Goal: Check status: Check status

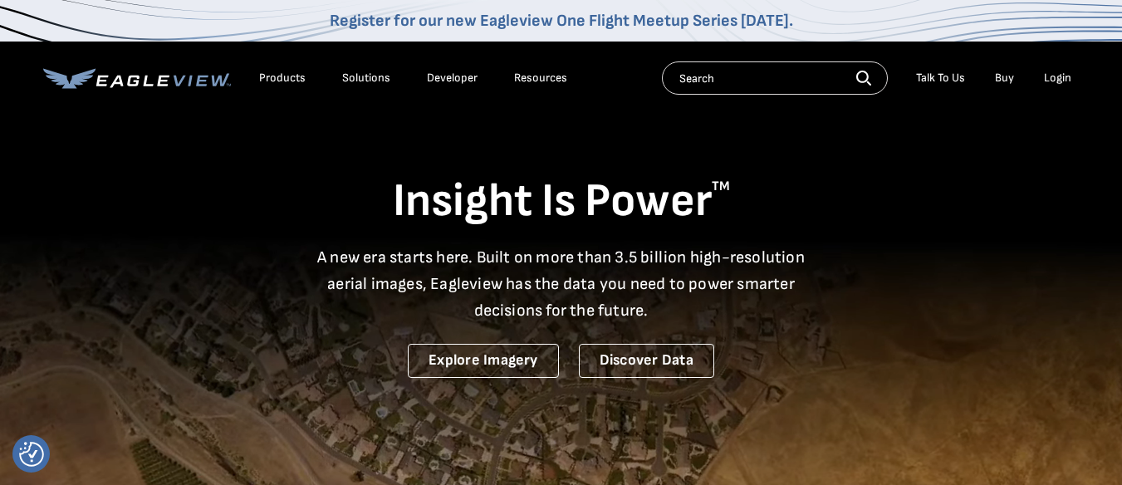
click at [1055, 76] on div "Login" at bounding box center [1057, 78] width 27 height 15
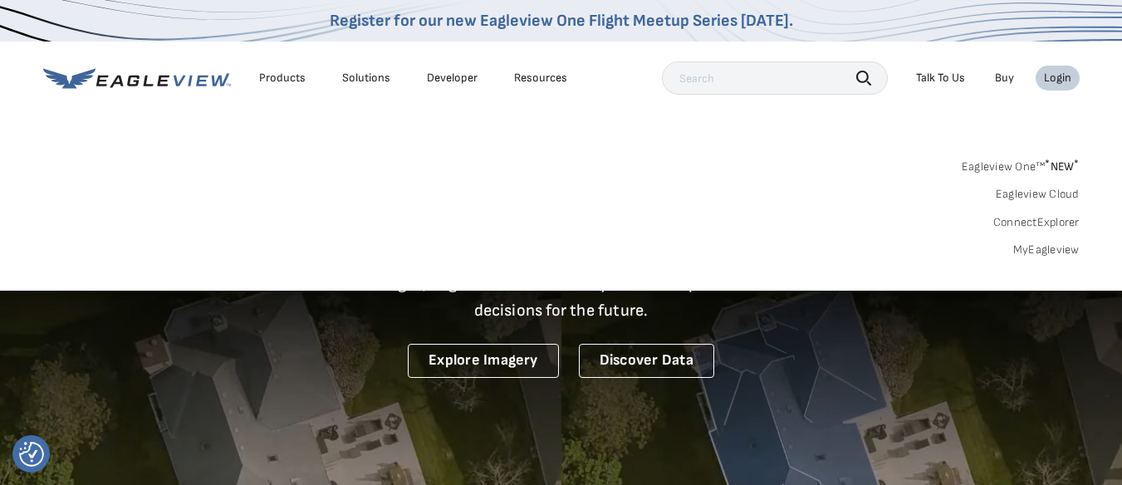
click at [966, 160] on link "Eagleview One™ * NEW *" at bounding box center [1021, 163] width 118 height 19
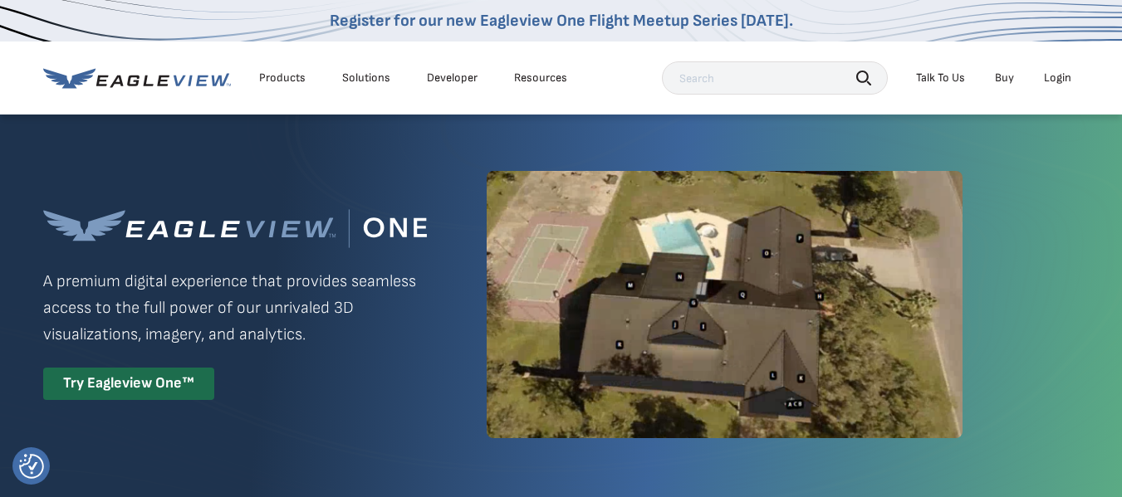
click at [1055, 70] on li "Login" at bounding box center [1057, 78] width 44 height 25
click at [1054, 74] on div "Login" at bounding box center [1057, 78] width 27 height 15
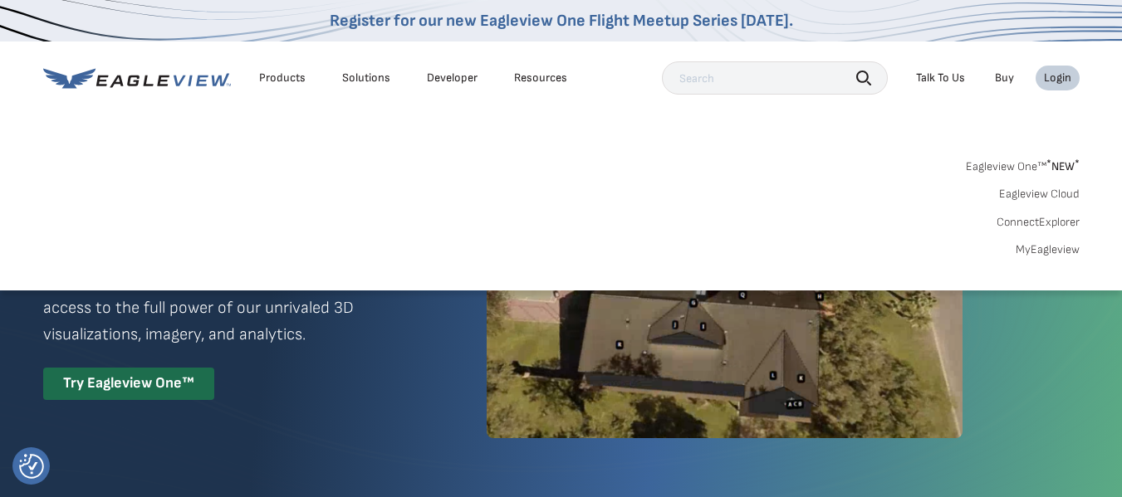
click at [1051, 250] on link "MyEagleview" at bounding box center [1048, 249] width 64 height 15
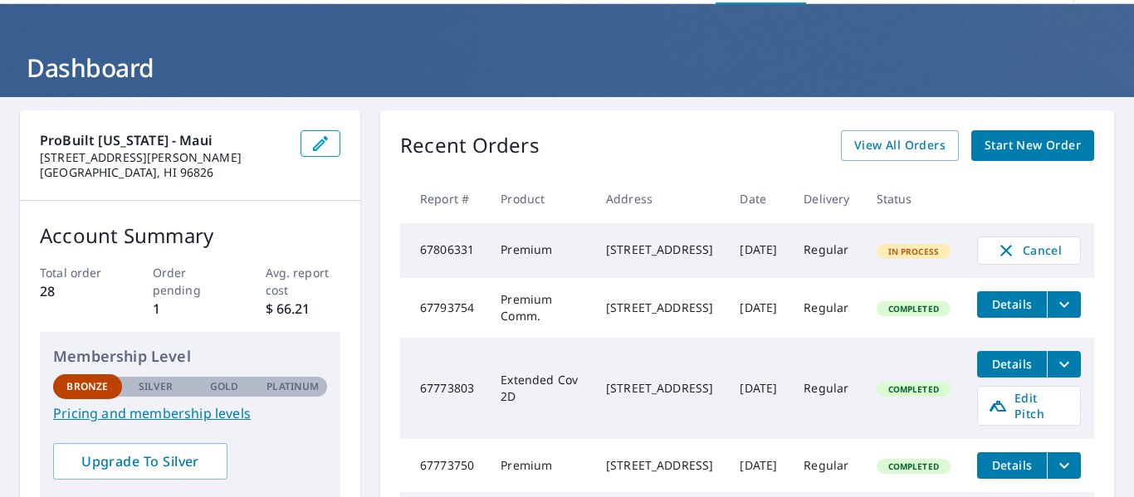
scroll to position [57, 0]
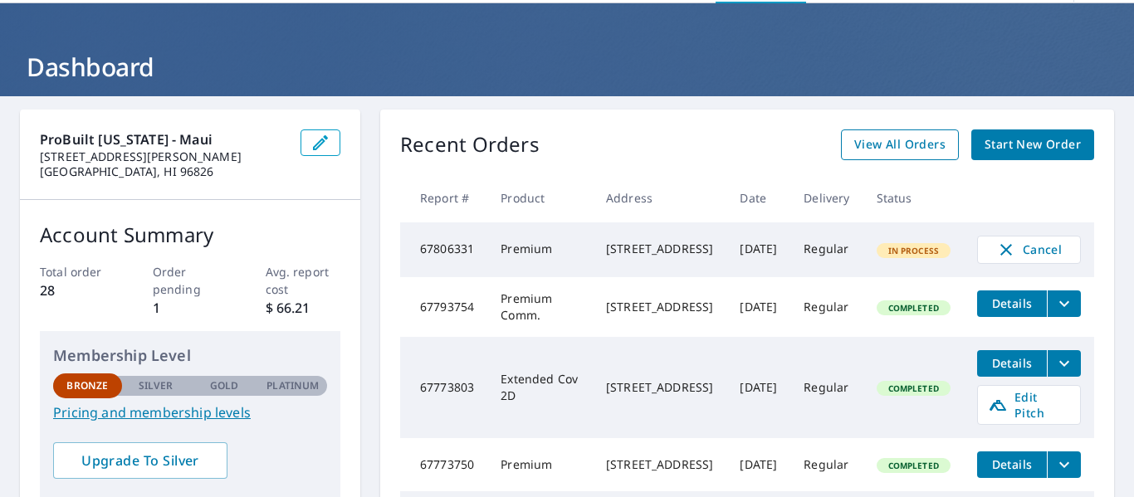
click at [904, 151] on span "View All Orders" at bounding box center [899, 145] width 91 height 21
